Goal: Task Accomplishment & Management: Use online tool/utility

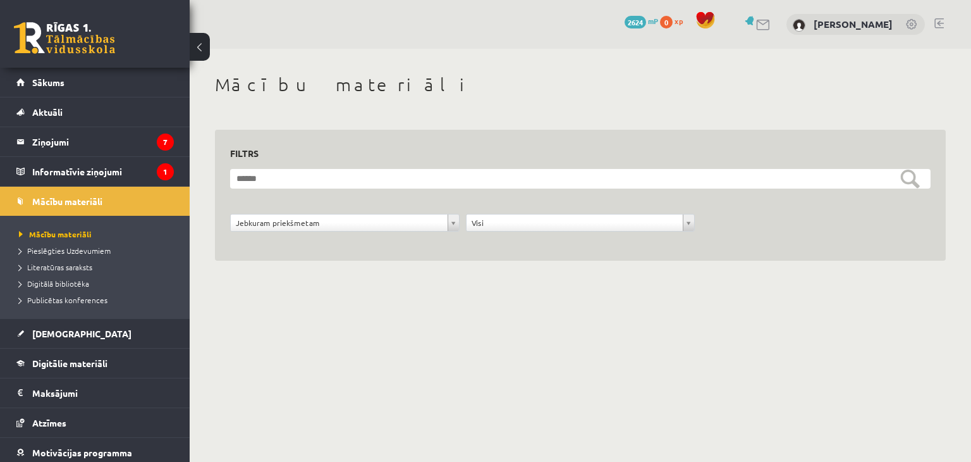
click at [405, 340] on body "0 Dāvanas 2624 mP 0 xp [PERSON_NAME] Sākums Aktuāli Kā mācīties eSKOLĀ Kontakti…" at bounding box center [485, 231] width 971 height 462
click at [45, 139] on legend "Ziņojumi 7" at bounding box center [103, 141] width 142 height 29
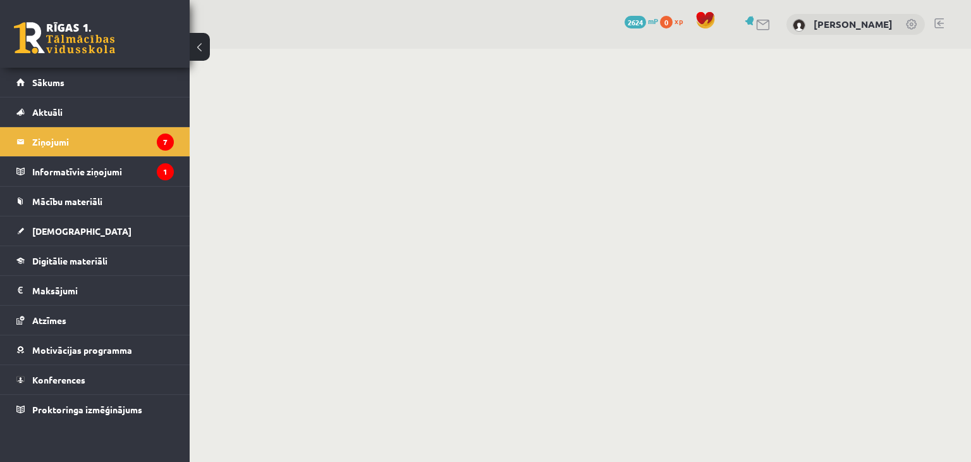
click at [200, 46] on button at bounding box center [200, 47] width 20 height 28
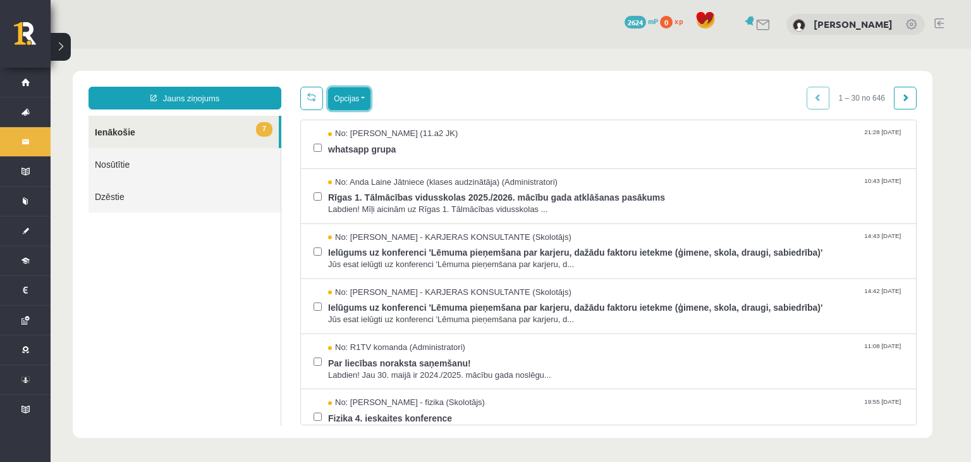
click at [346, 104] on button "Opcijas" at bounding box center [349, 98] width 42 height 23
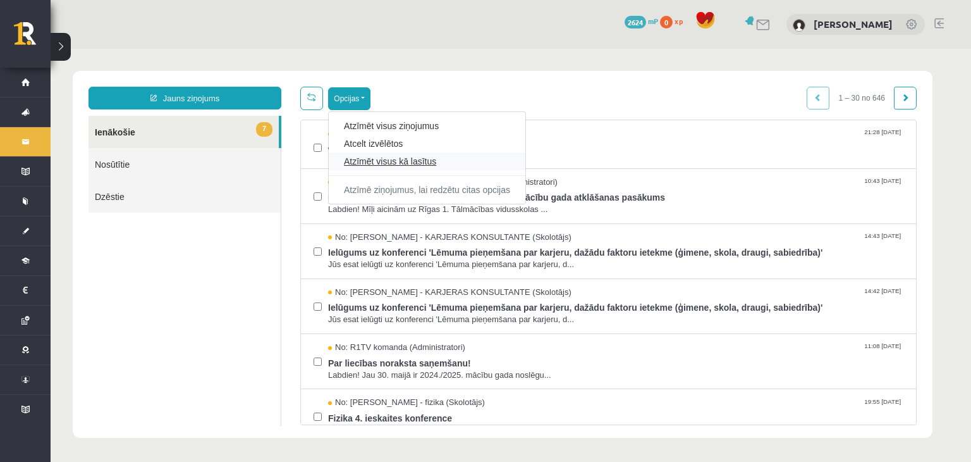
click at [374, 162] on link "Atzīmēt visus kā lasītus" at bounding box center [427, 161] width 166 height 13
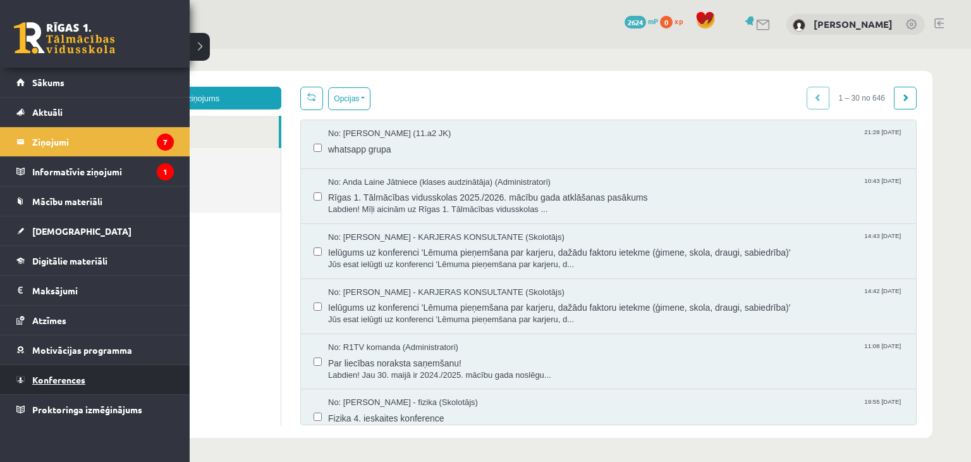
click at [62, 370] on link "Konferences" at bounding box center [94, 379] width 157 height 29
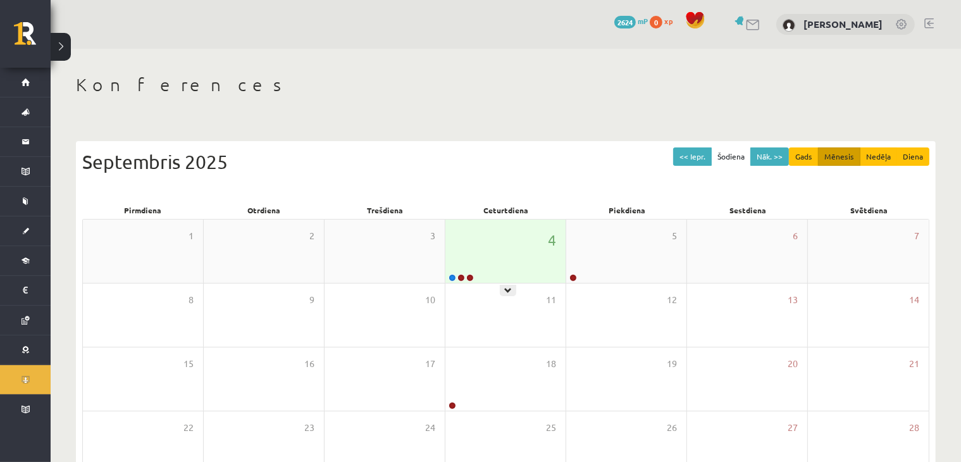
click at [519, 261] on div "4" at bounding box center [505, 250] width 120 height 63
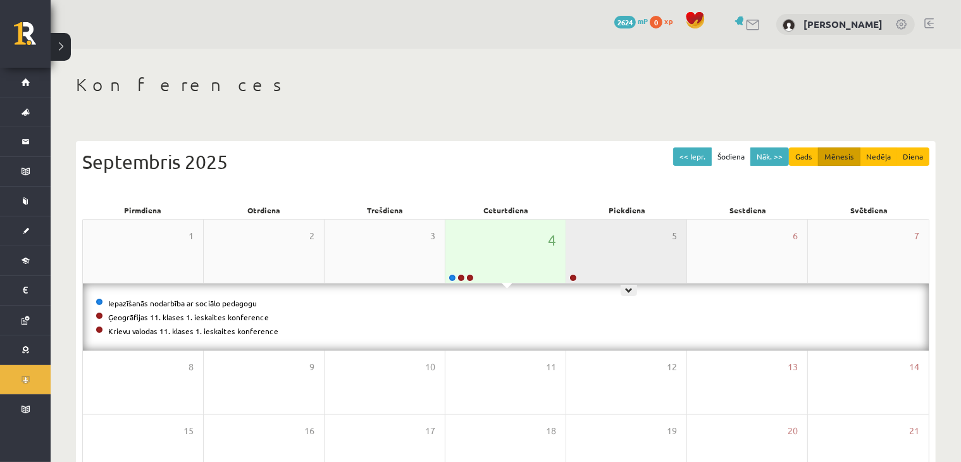
click at [595, 257] on div "5" at bounding box center [626, 250] width 120 height 63
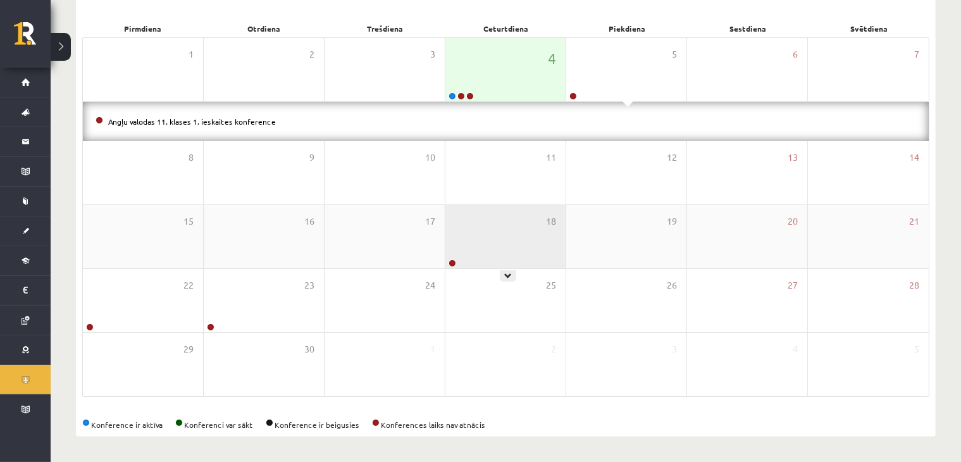
click at [524, 238] on div "18" at bounding box center [505, 236] width 120 height 63
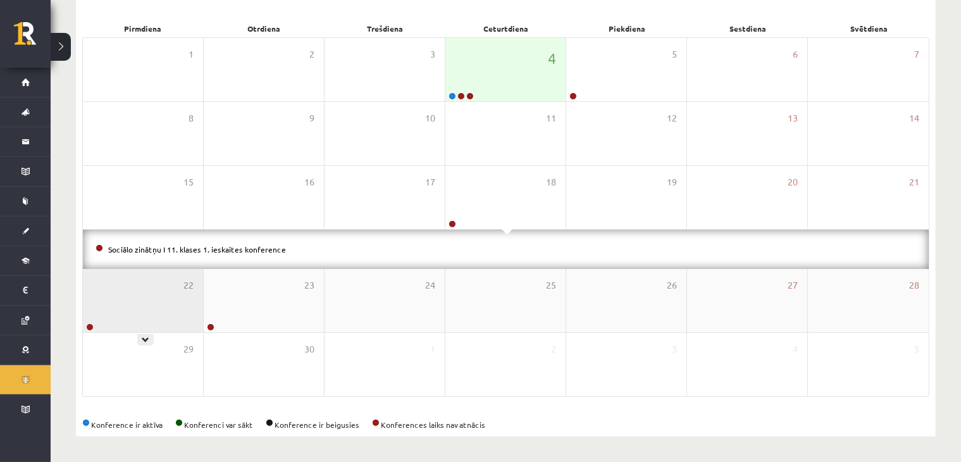
click at [124, 296] on div "22" at bounding box center [143, 300] width 120 height 63
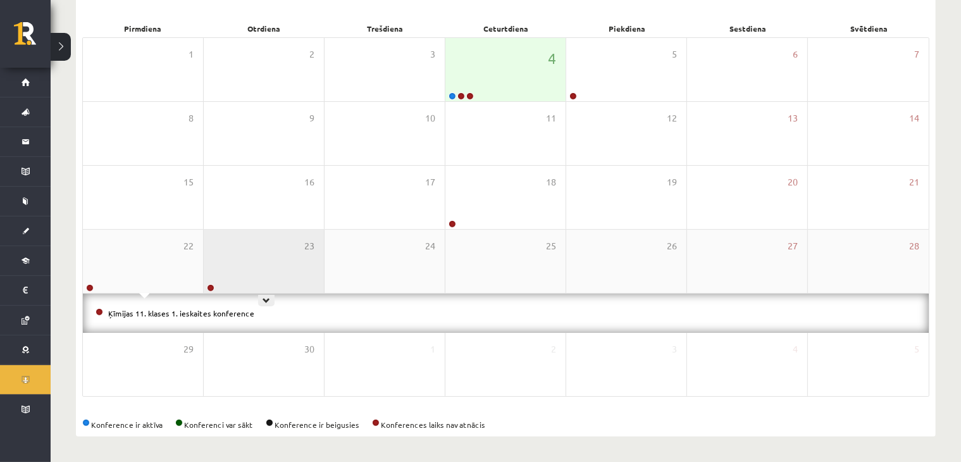
click at [281, 262] on div "23" at bounding box center [264, 261] width 120 height 63
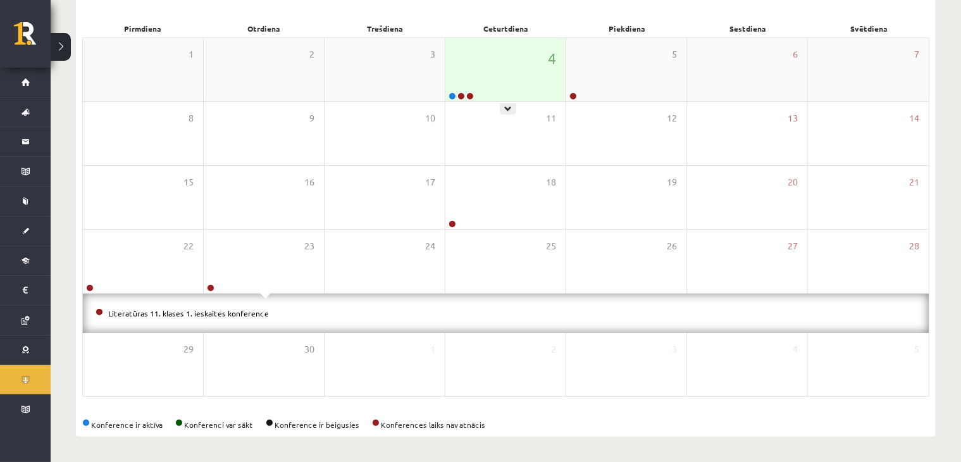
click at [511, 52] on div "4" at bounding box center [505, 69] width 120 height 63
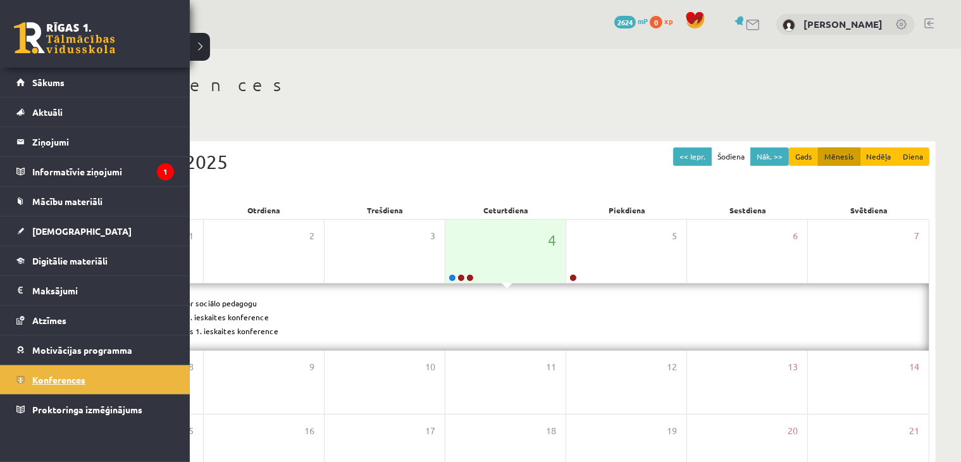
click at [54, 374] on span "Konferences" at bounding box center [58, 379] width 53 height 11
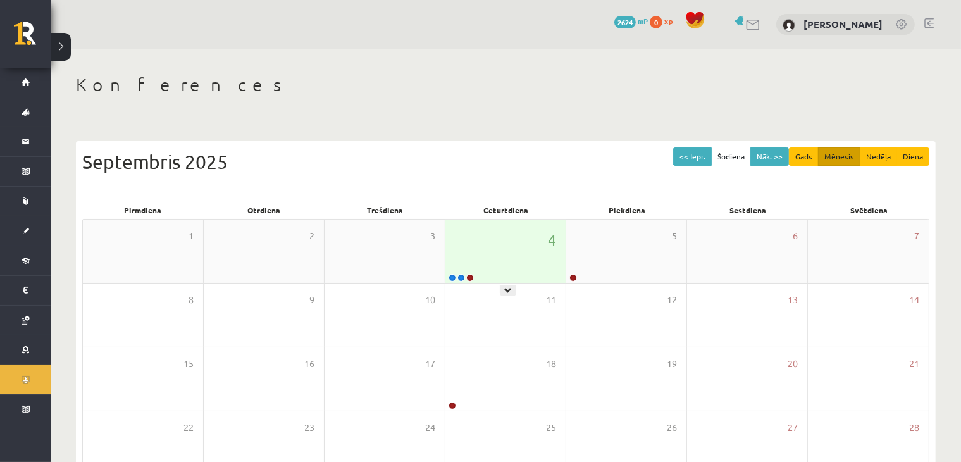
click at [534, 239] on div "4" at bounding box center [505, 250] width 120 height 63
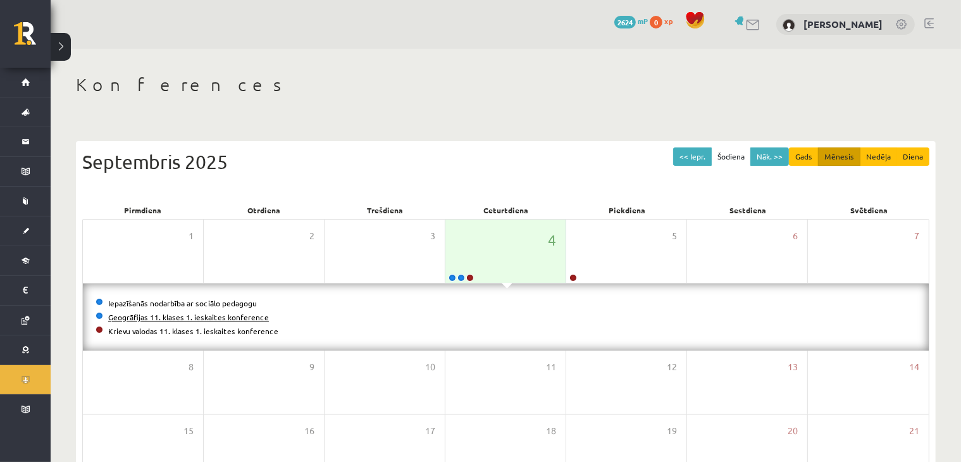
click at [172, 317] on link "Ģeogrāfijas 11. klases 1. ieskaites konference" at bounding box center [188, 317] width 161 height 10
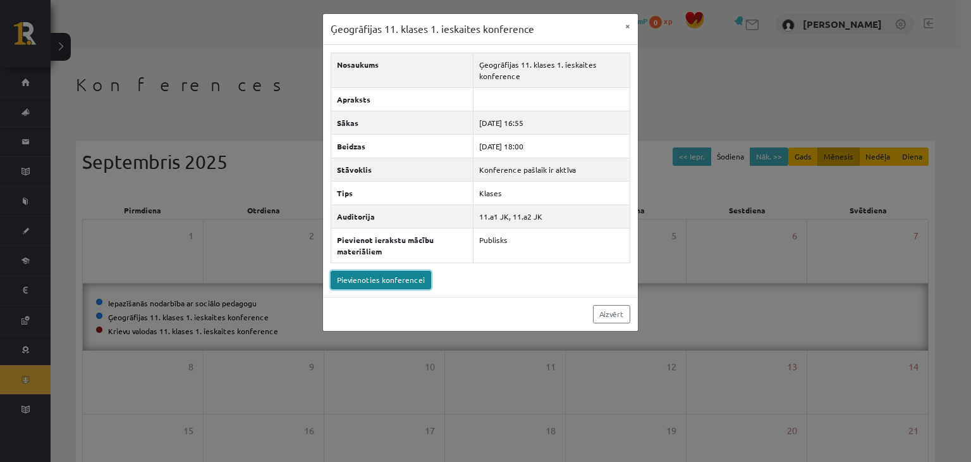
click at [391, 279] on link "Pievienoties konferencei" at bounding box center [381, 280] width 101 height 18
